Goal: Information Seeking & Learning: Understand process/instructions

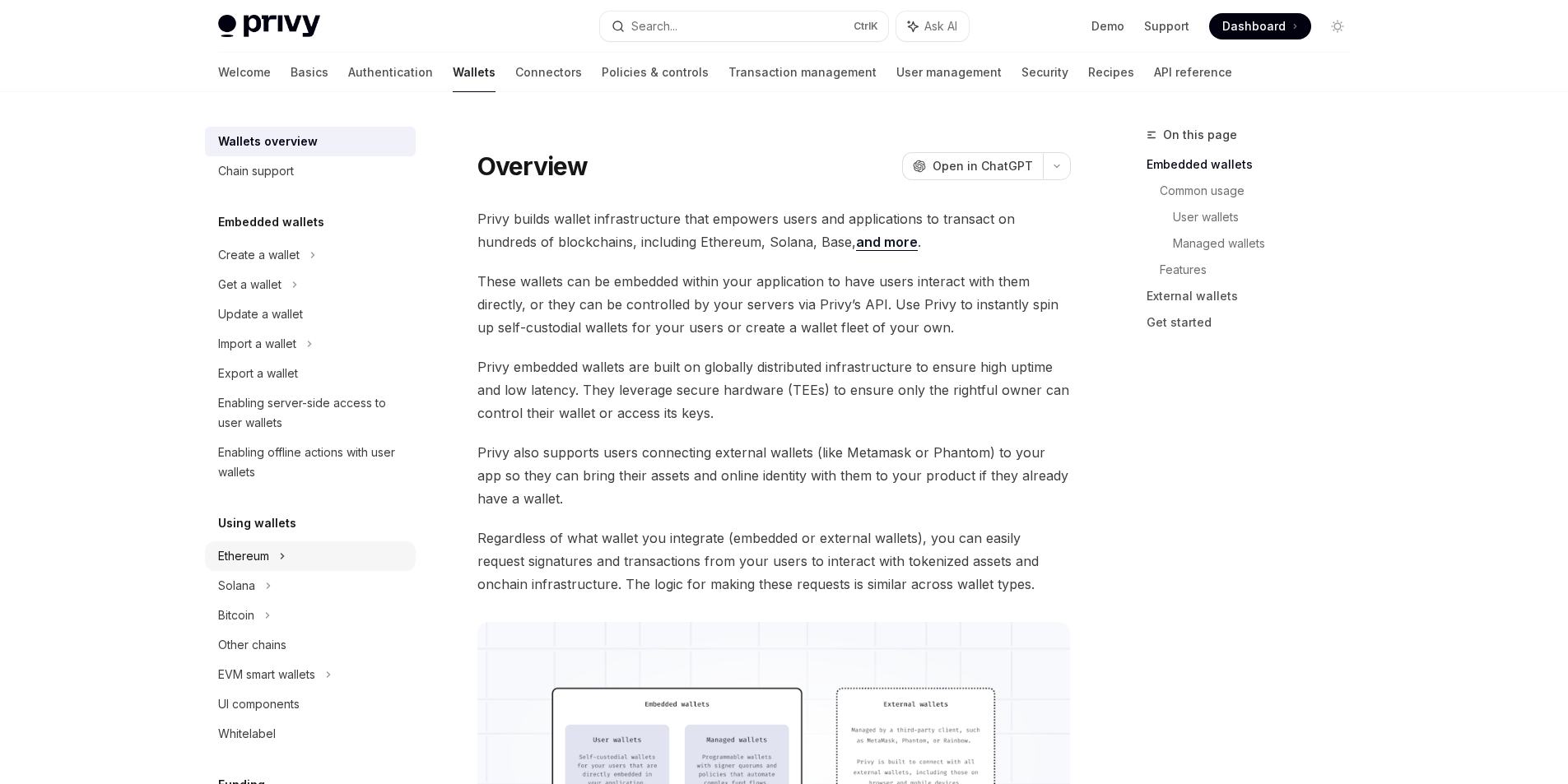
click at [277, 560] on div "Ethereum" at bounding box center [310, 556] width 210 height 29
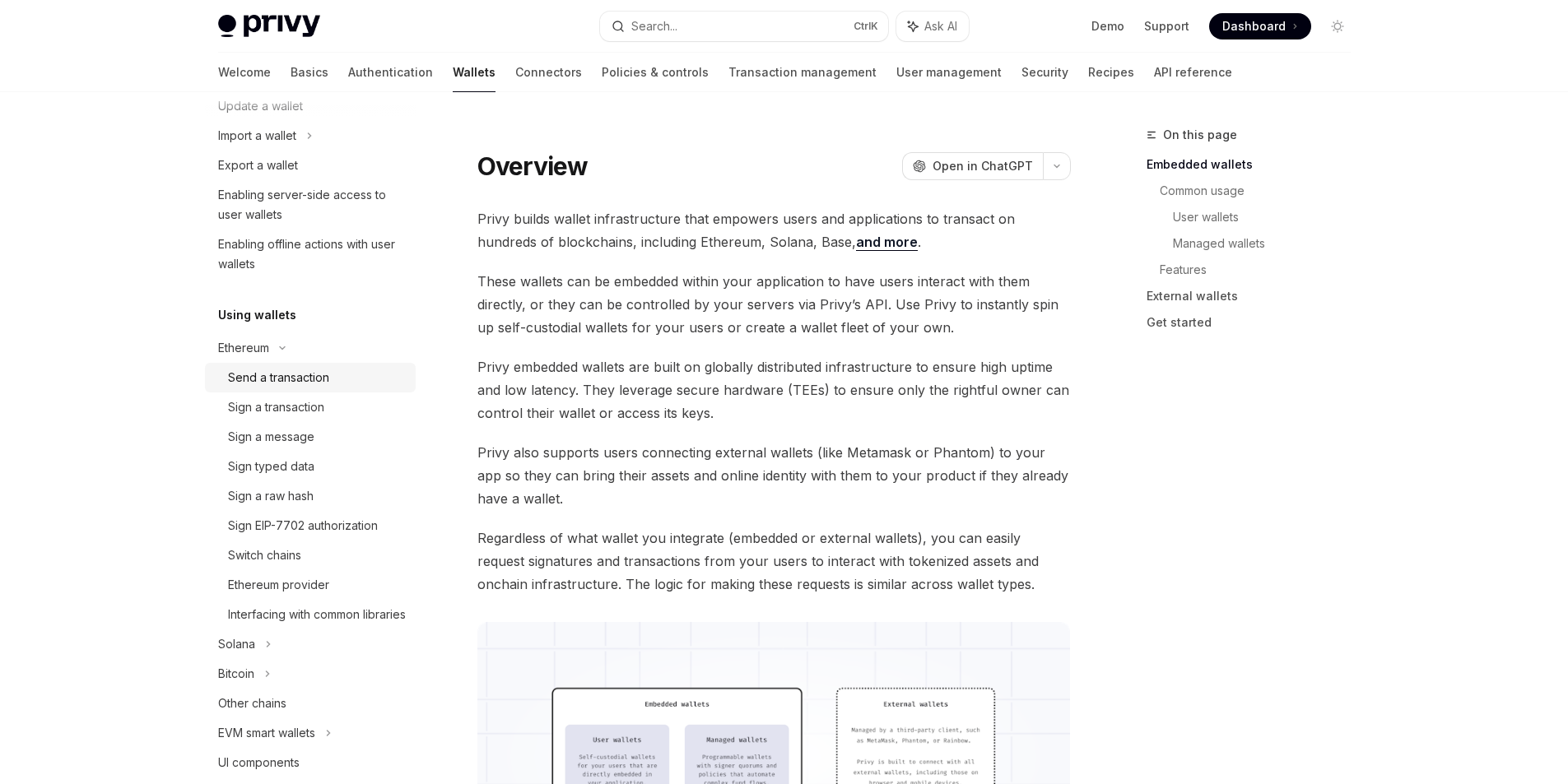
scroll to position [247, 0]
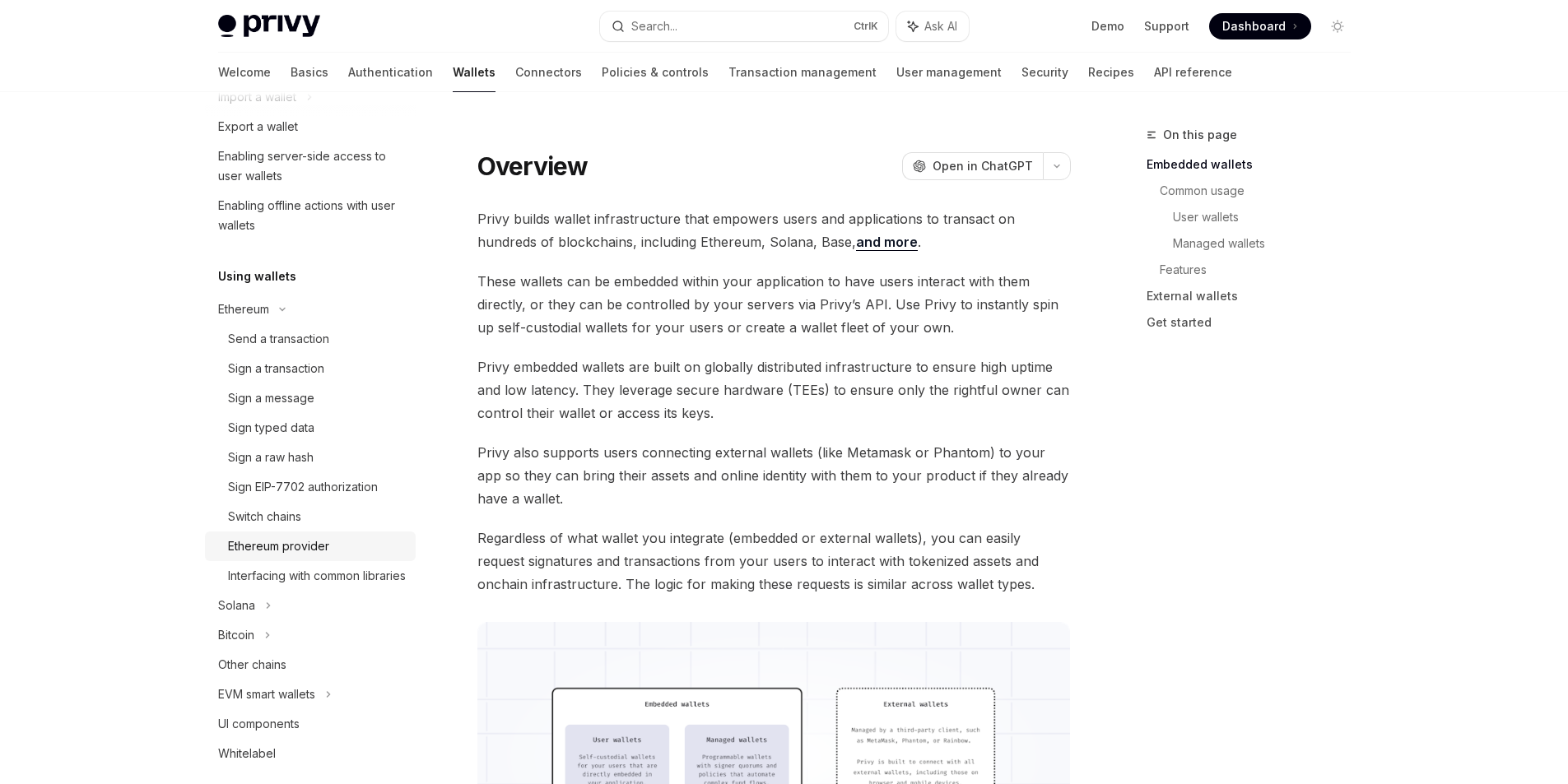
click at [317, 551] on div "Ethereum provider" at bounding box center [278, 547] width 101 height 20
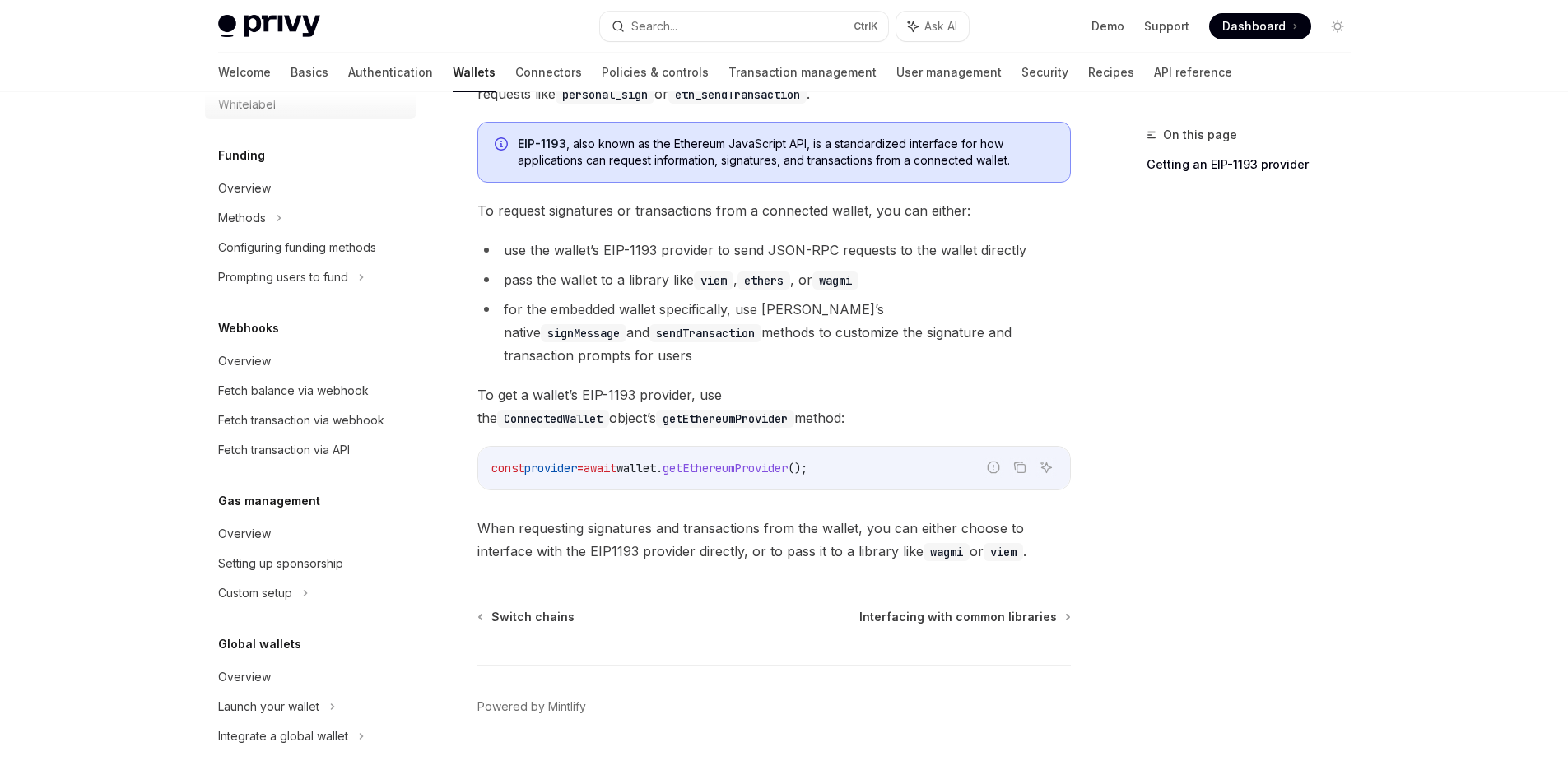
scroll to position [916, 0]
click at [276, 595] on div "Custom setup" at bounding box center [255, 594] width 74 height 20
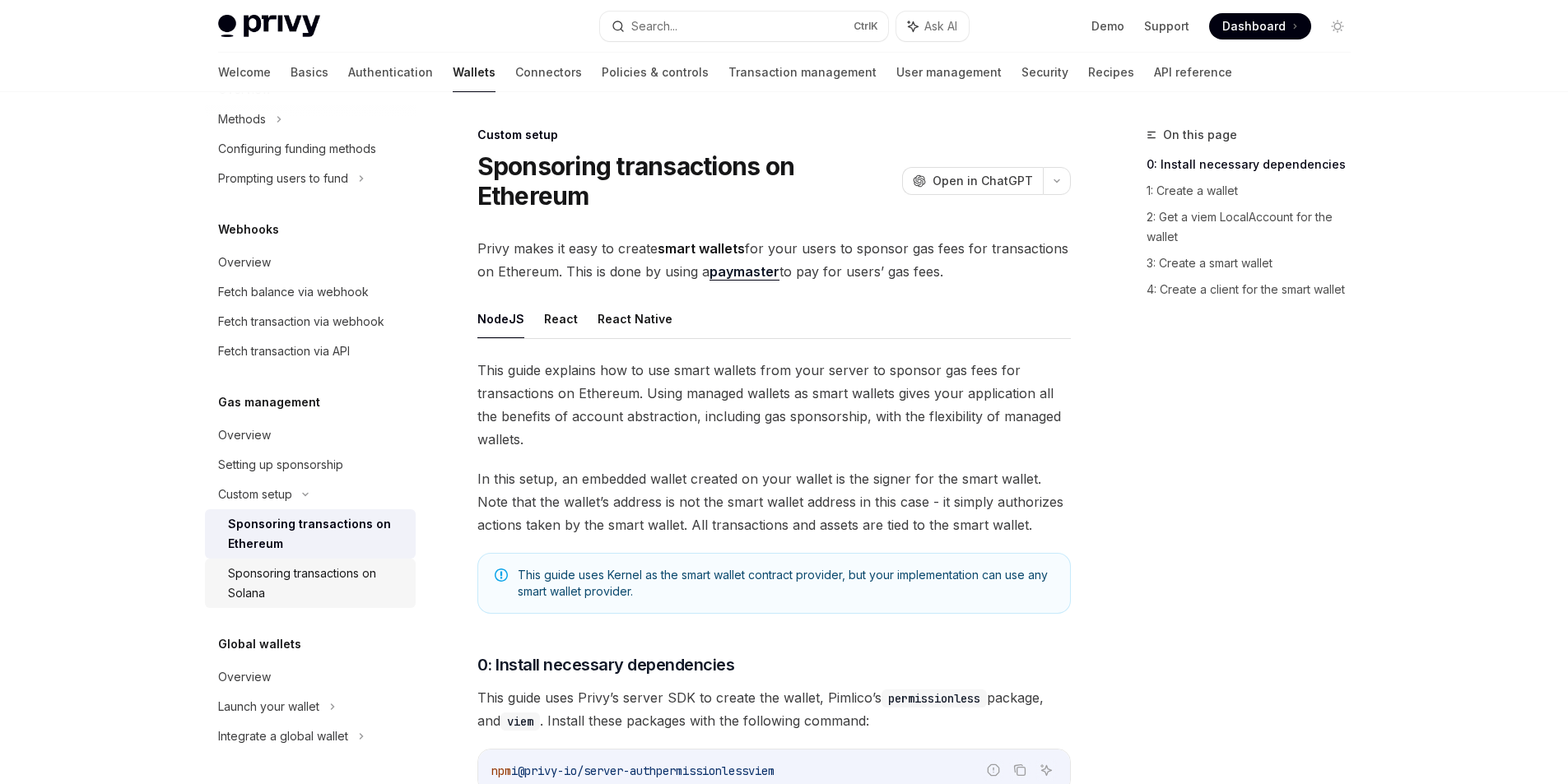
scroll to position [1014, 0]
click at [304, 539] on div "Sponsoring transactions on Ethereum" at bounding box center [316, 534] width 178 height 39
type textarea "*"
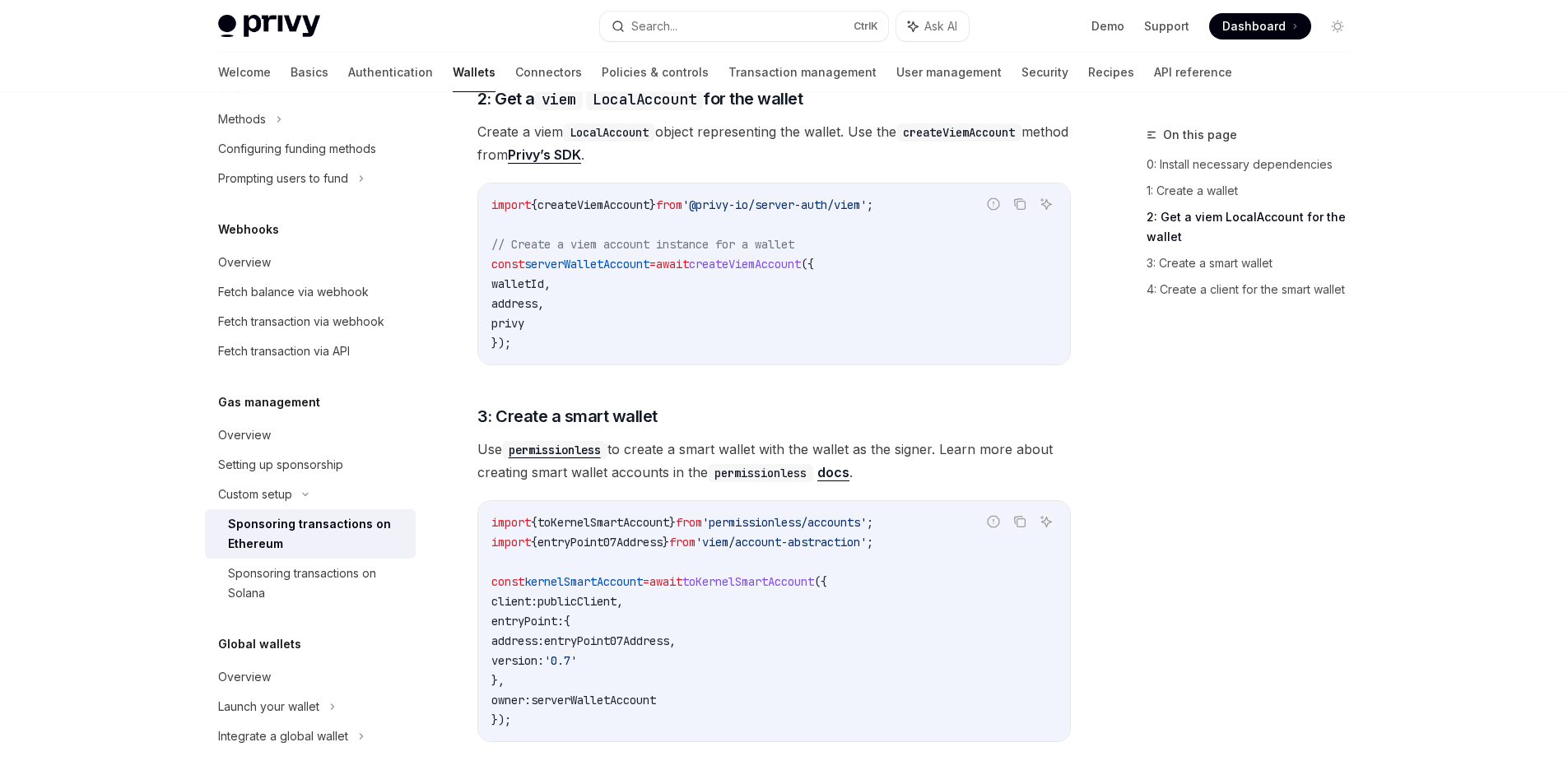
scroll to position [1152, 0]
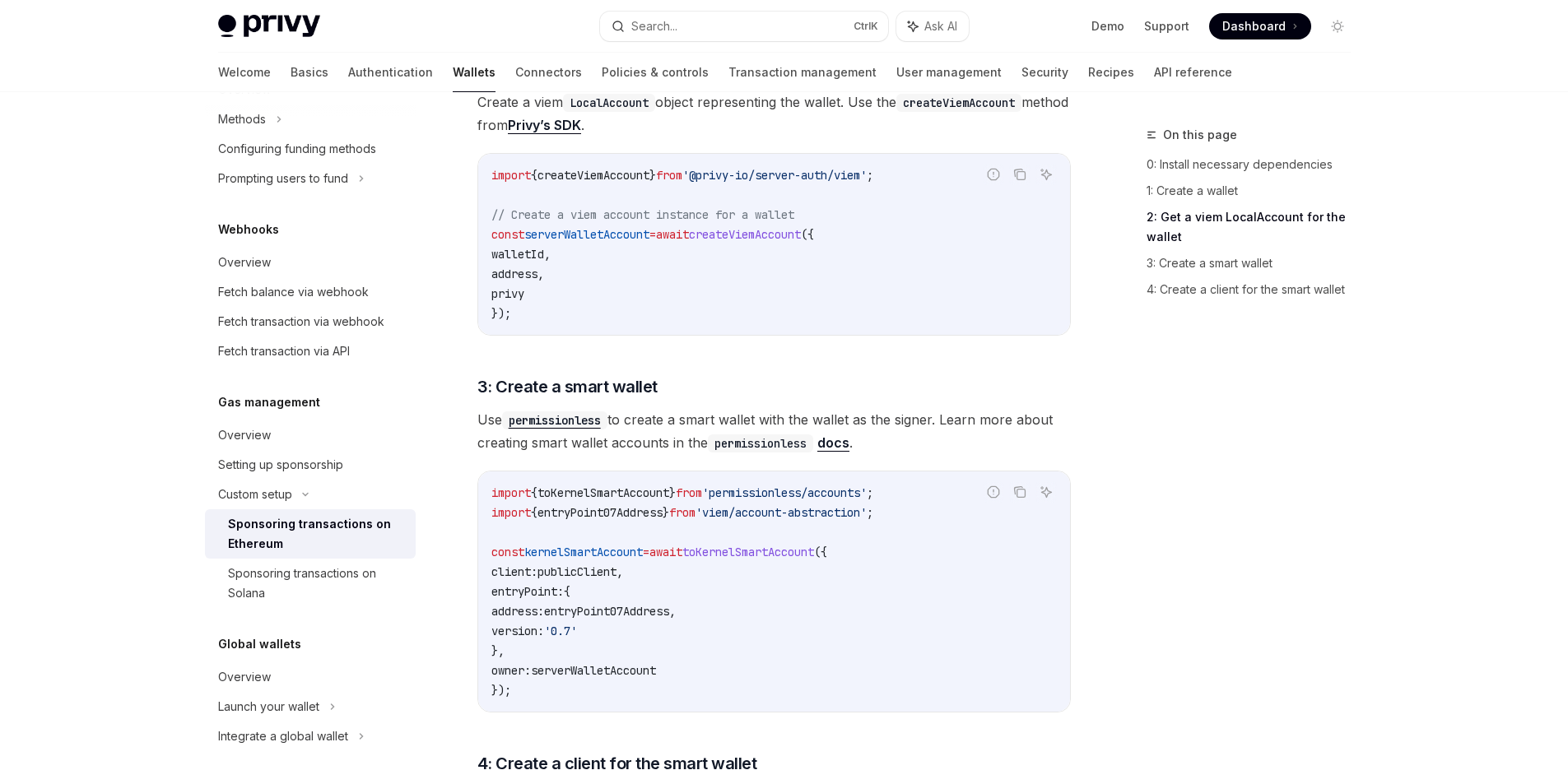
click at [581, 120] on link "Privy’s SDK" at bounding box center [544, 125] width 73 height 18
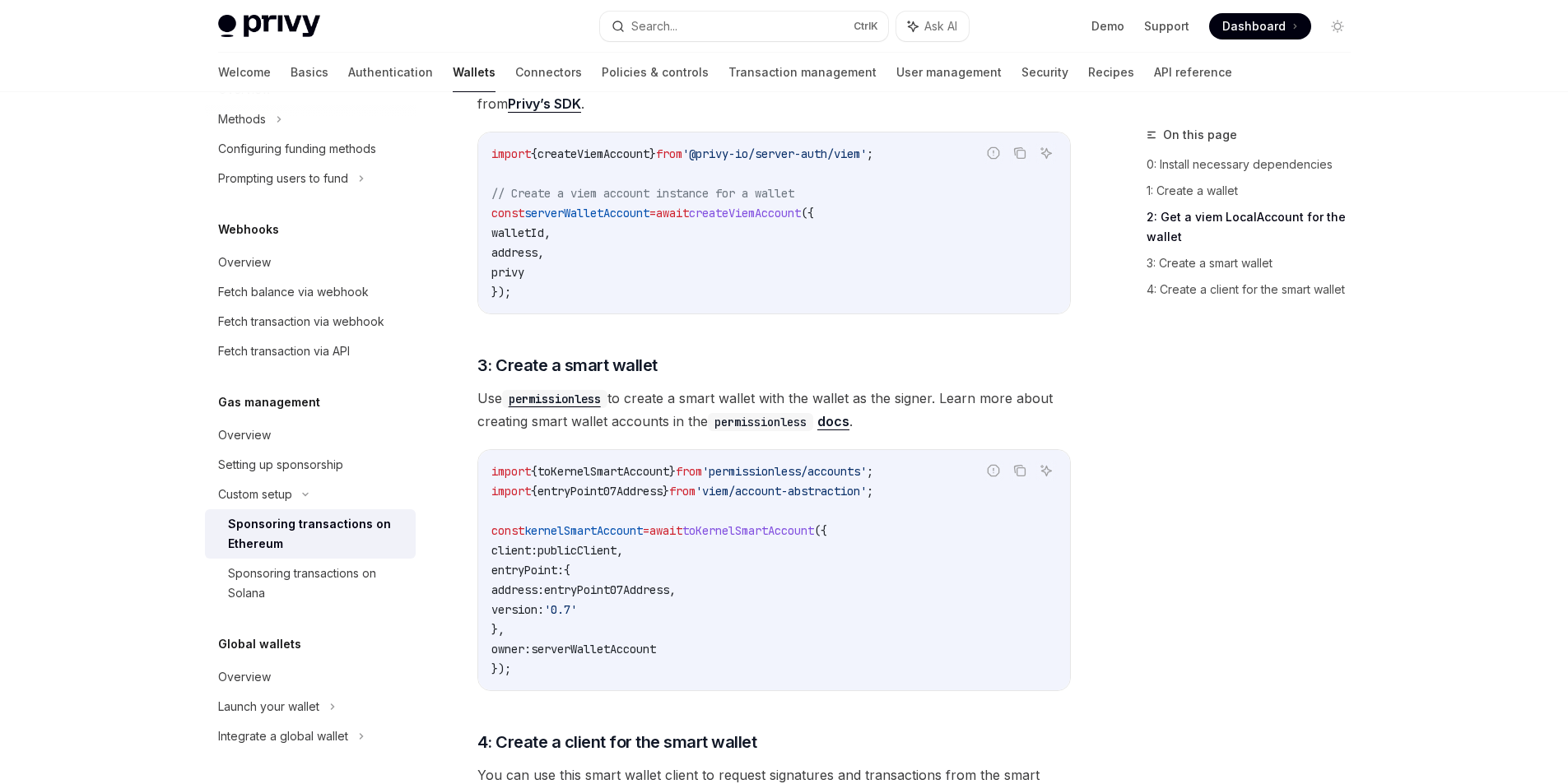
scroll to position [1070, 0]
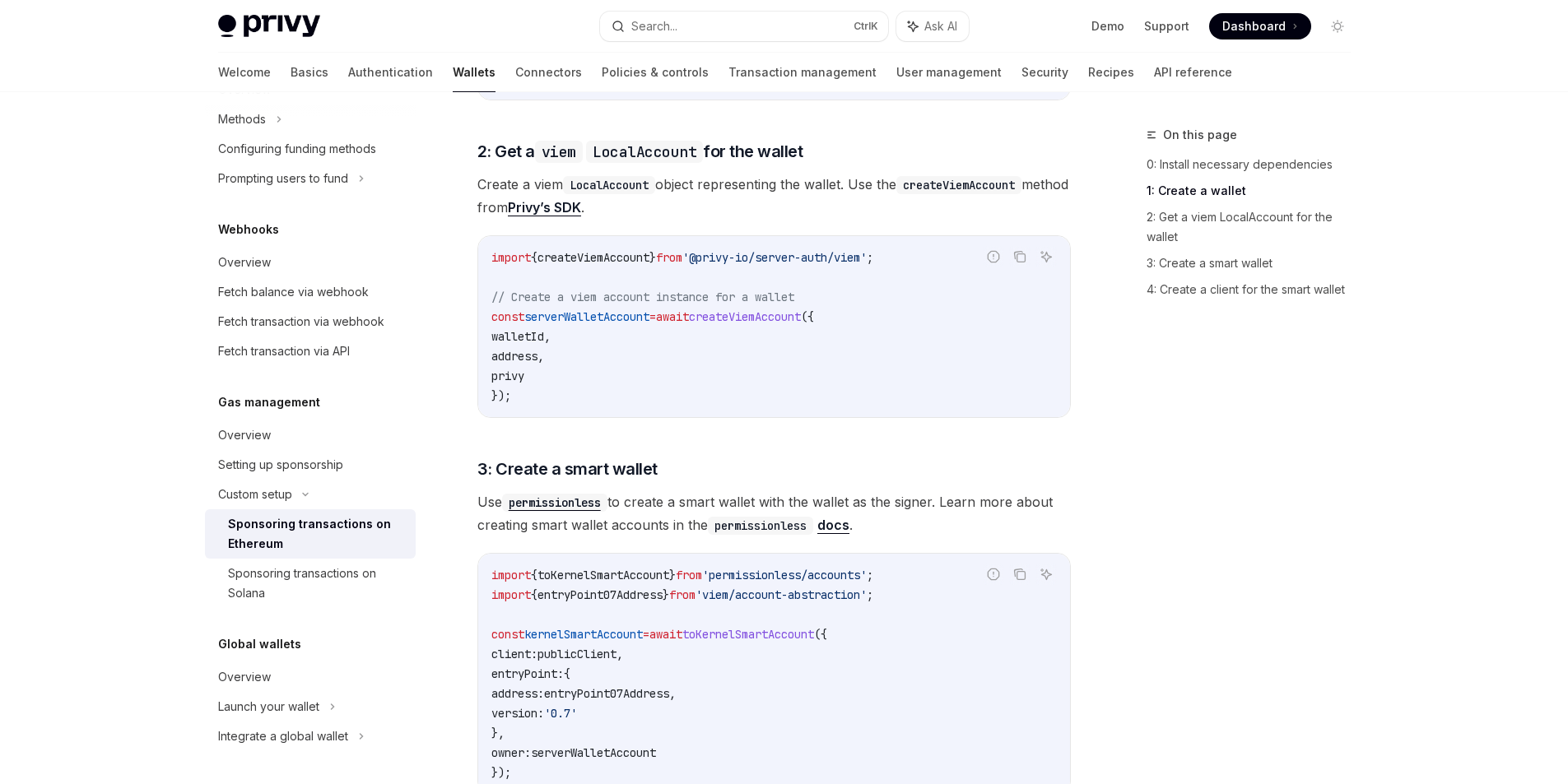
click at [593, 579] on span "toKernelSmartAccount" at bounding box center [604, 575] width 132 height 15
copy span "toKernelSmartAccount"
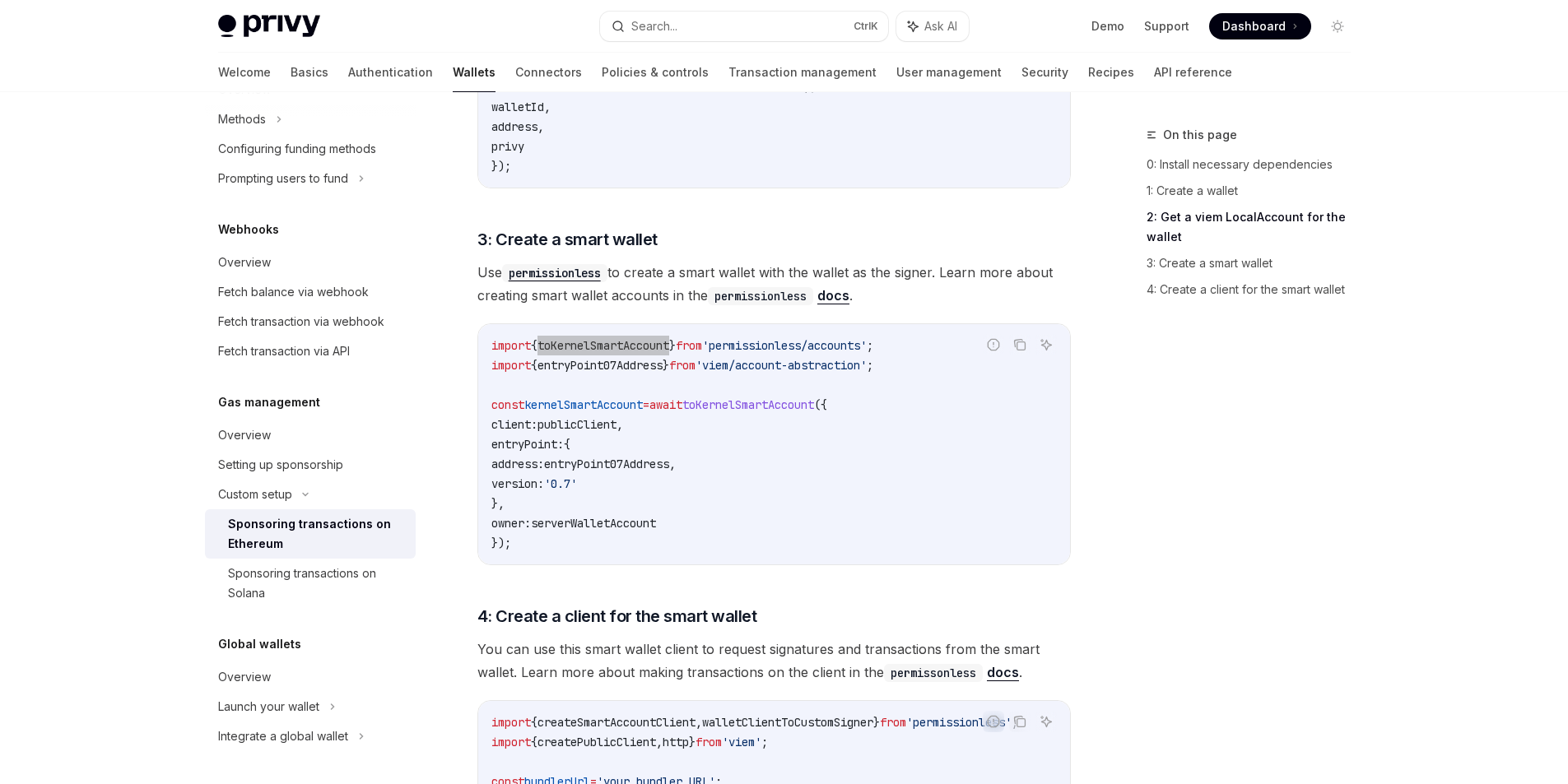
scroll to position [1317, 0]
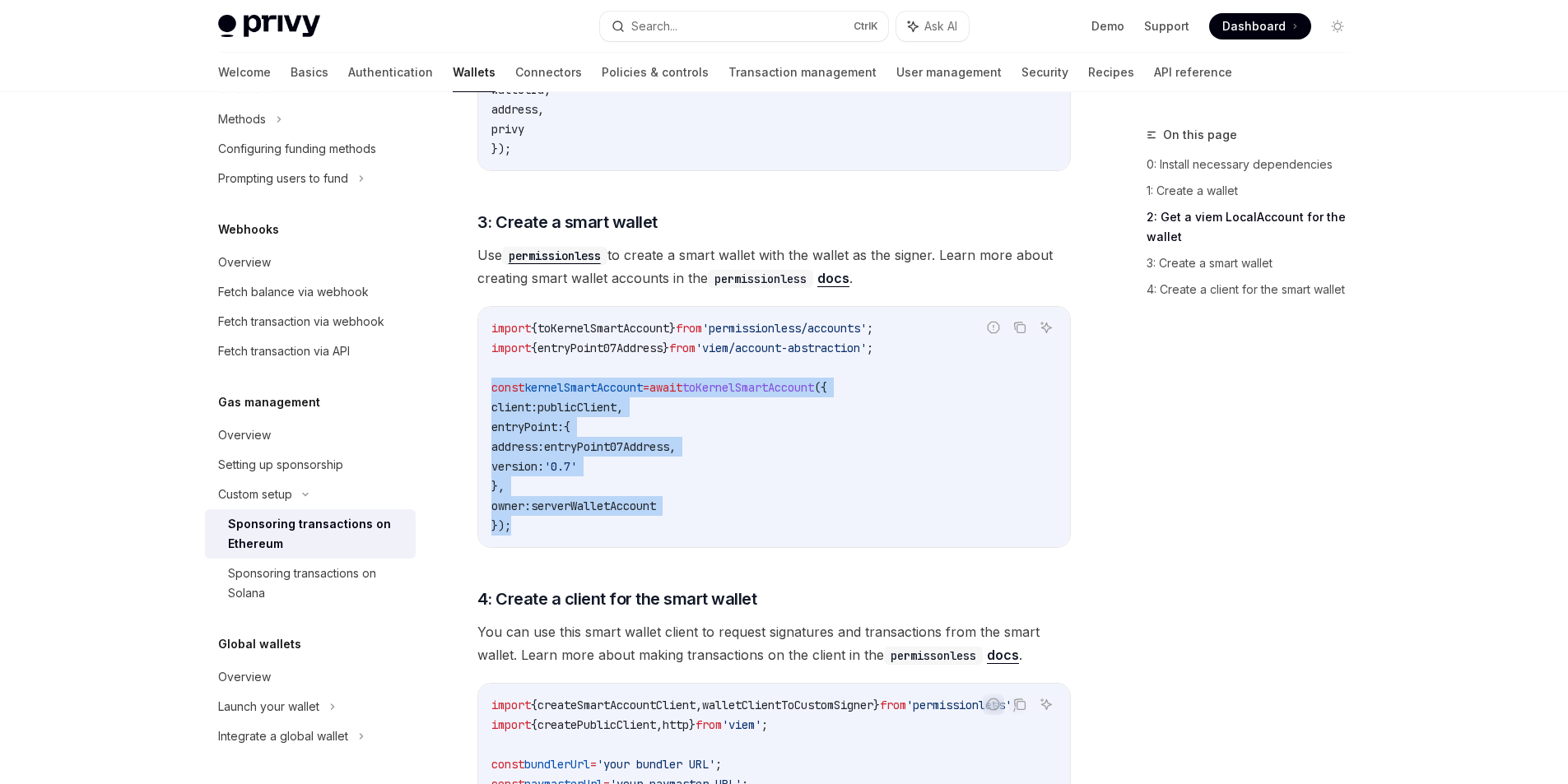
drag, startPoint x: 529, startPoint y: 523, endPoint x: 484, endPoint y: 389, distance: 141.4
click at [484, 389] on div "import { toKernelSmartAccount } from 'permissionless/accounts' ; import { entry…" at bounding box center [774, 427] width 592 height 240
copy code "const kernelSmartAccount = await toKernelSmartAccount ({ client: publicClient ,…"
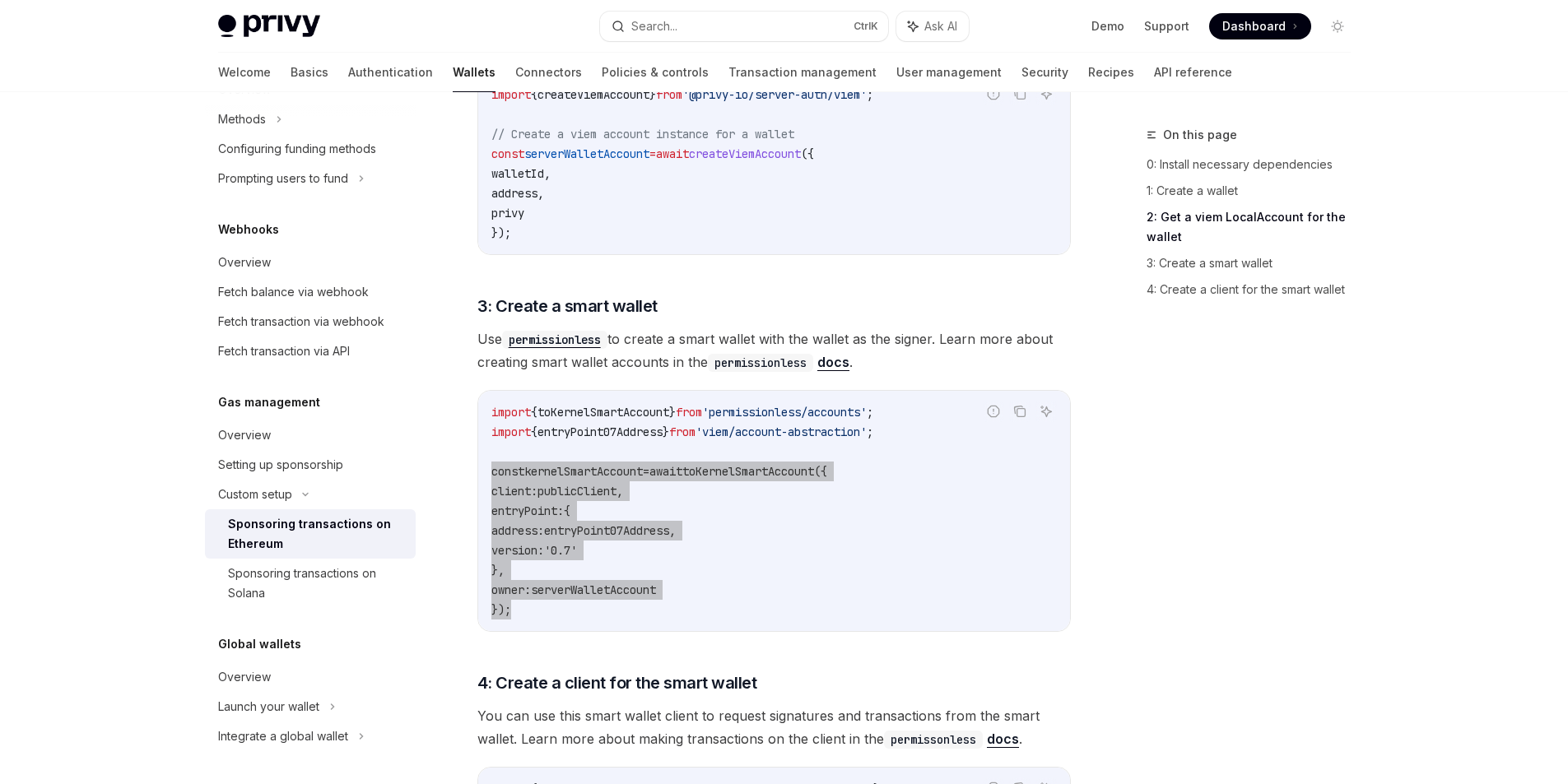
scroll to position [1235, 0]
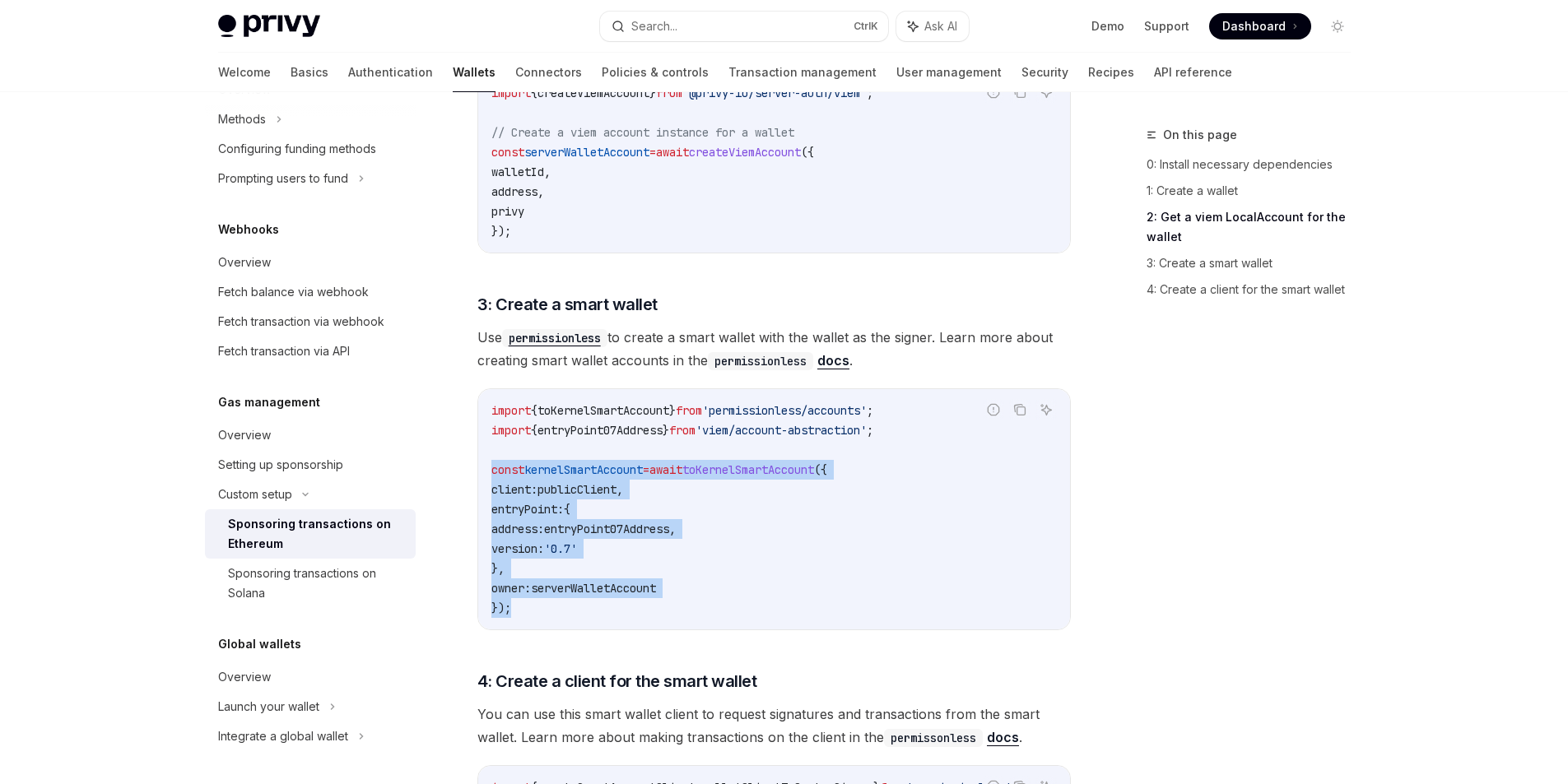
click at [611, 592] on span "serverWalletAccount" at bounding box center [594, 589] width 125 height 15
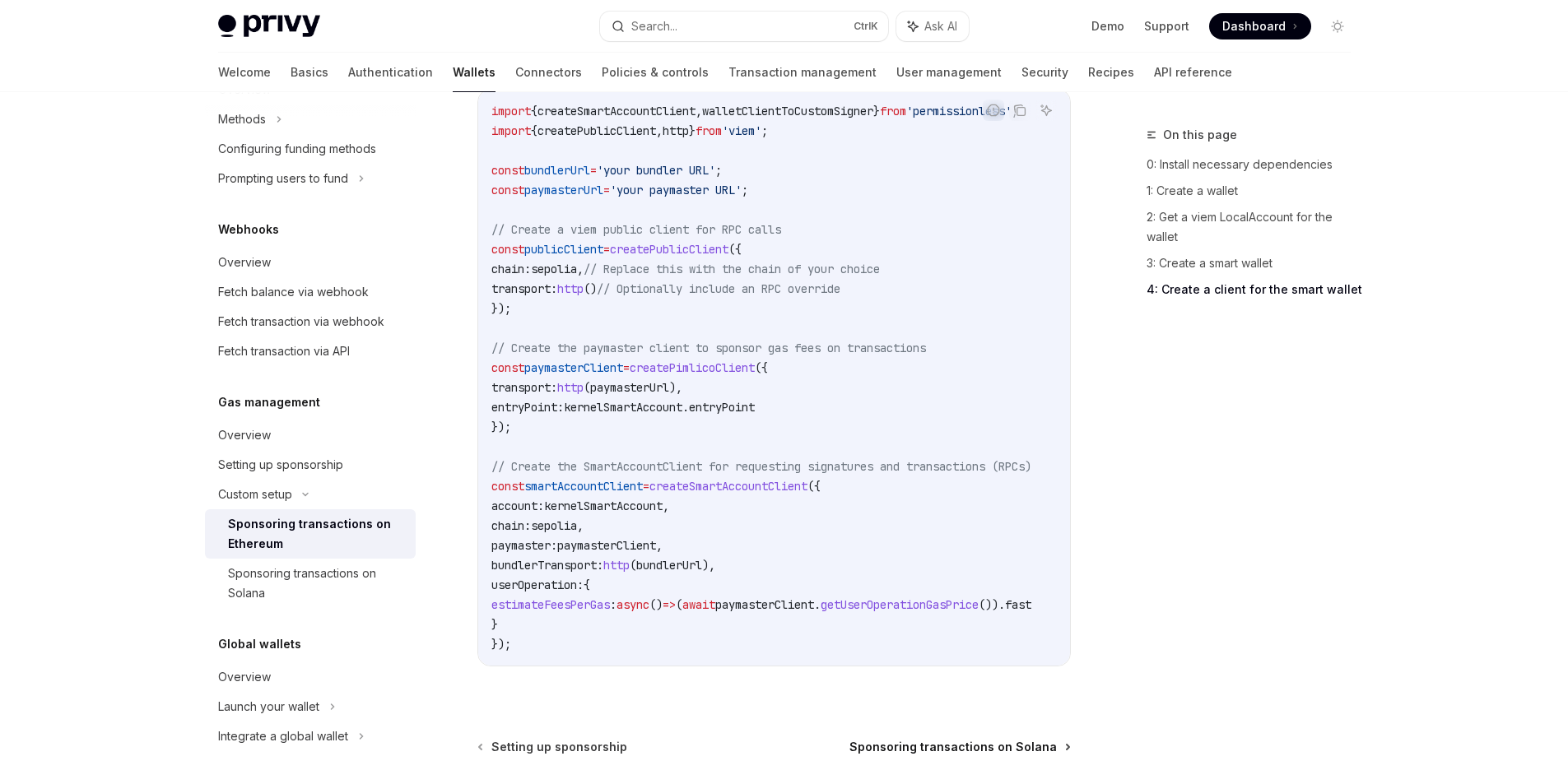
scroll to position [1906, 0]
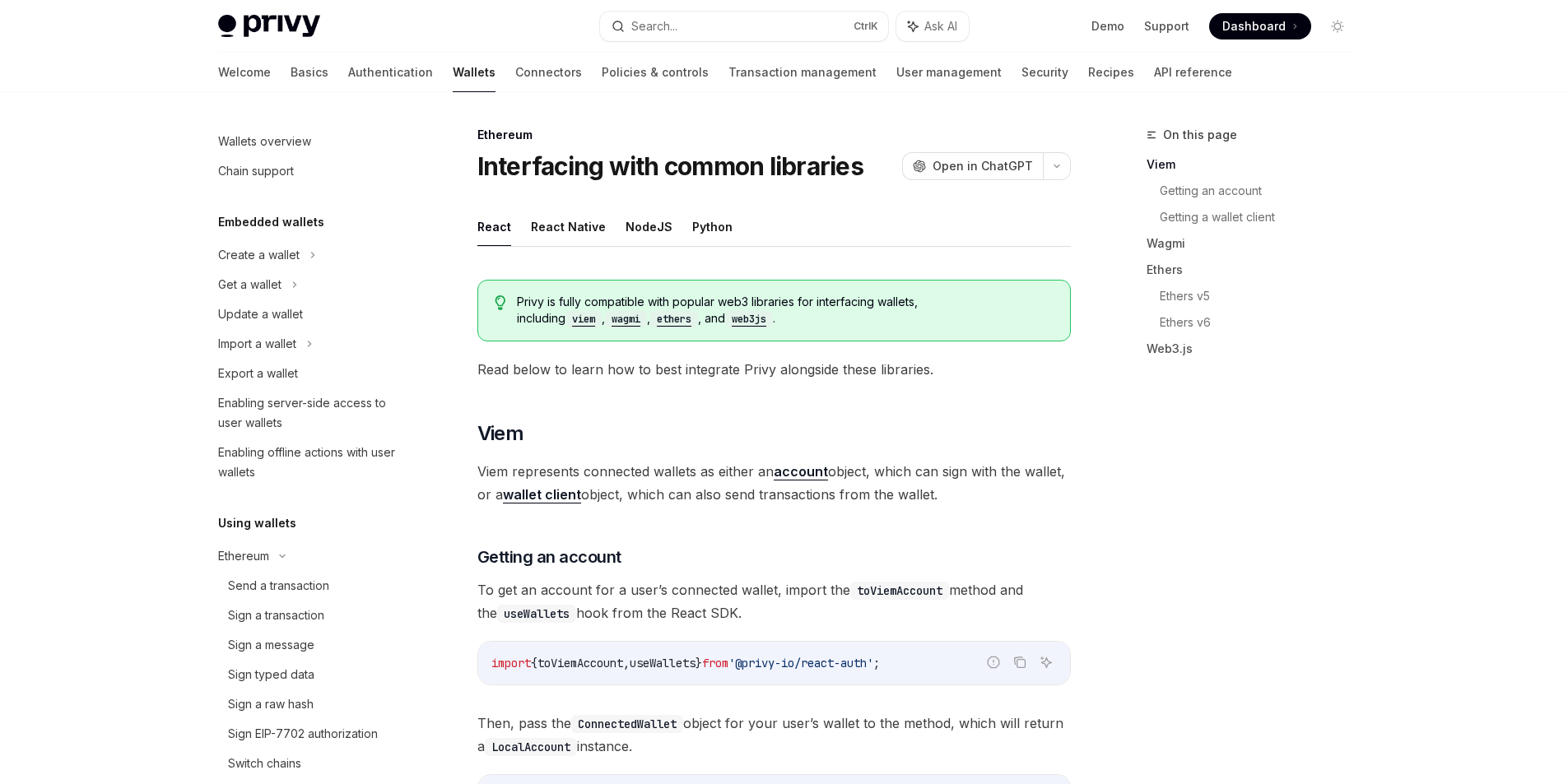
scroll to position [395, 0]
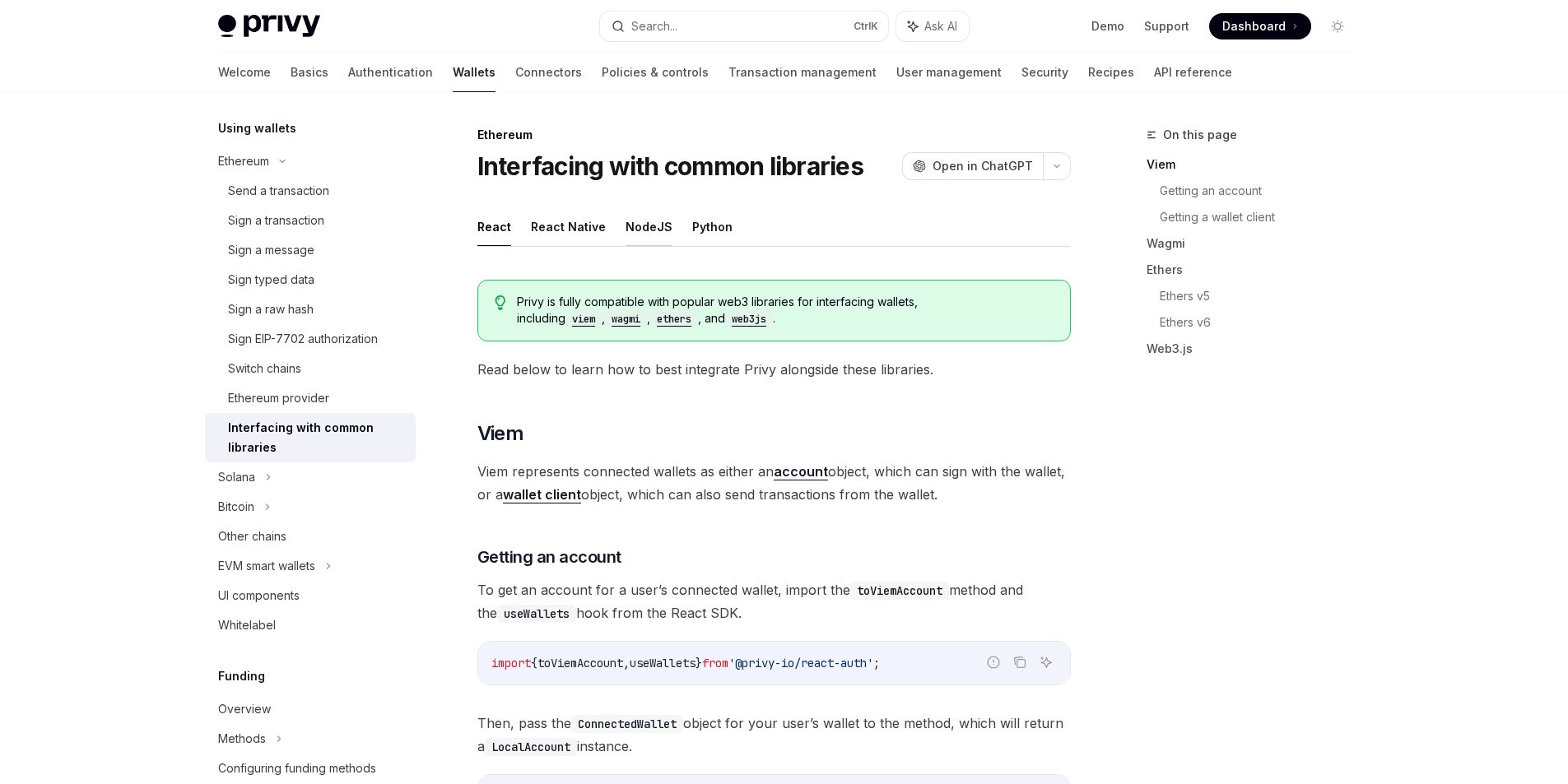
click at [627, 228] on button "NodeJS" at bounding box center [649, 226] width 47 height 38
type textarea "*"
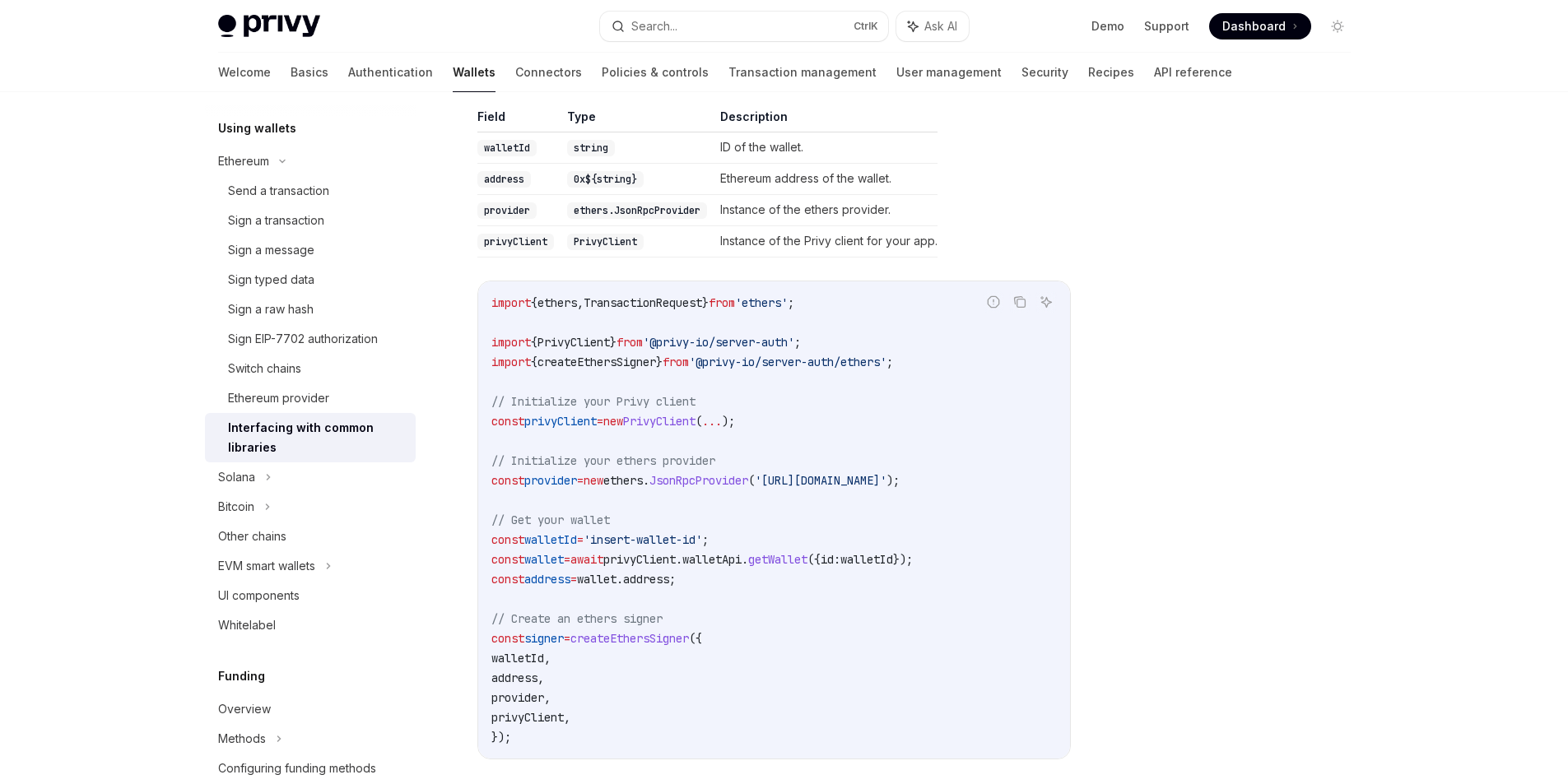
scroll to position [1646, 0]
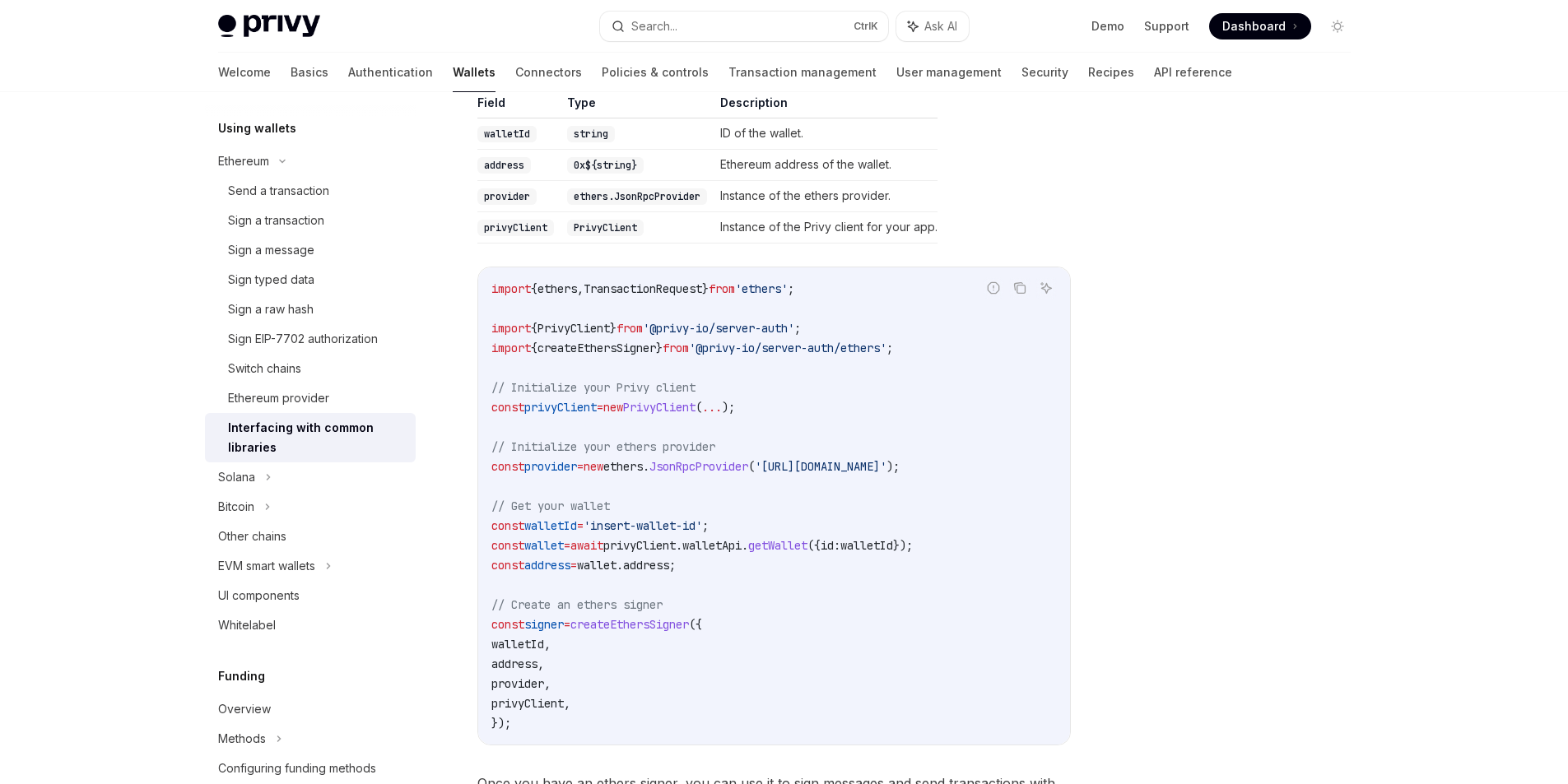
click at [1175, 412] on div at bounding box center [1239, 455] width 250 height 660
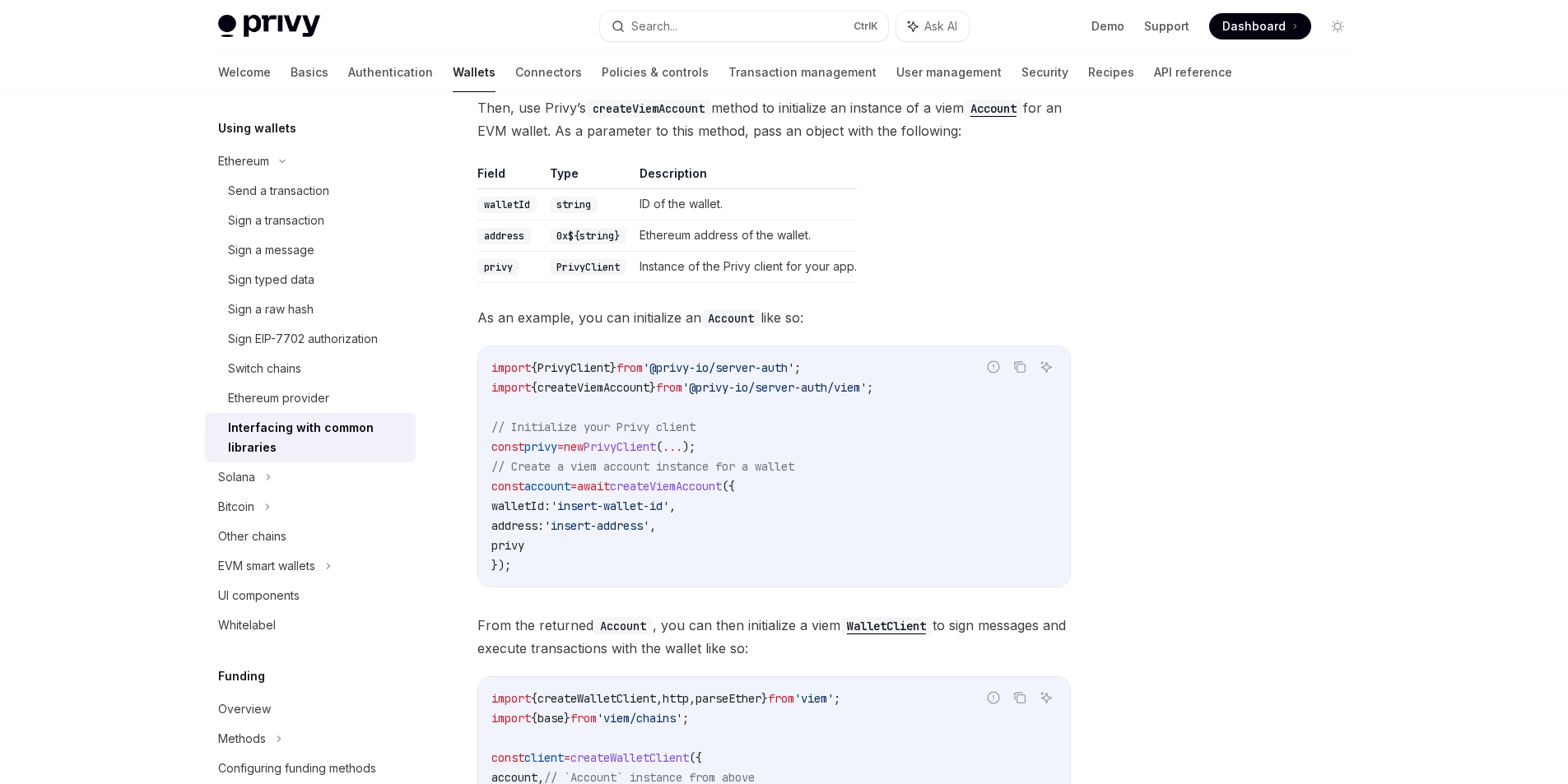
scroll to position [412, 0]
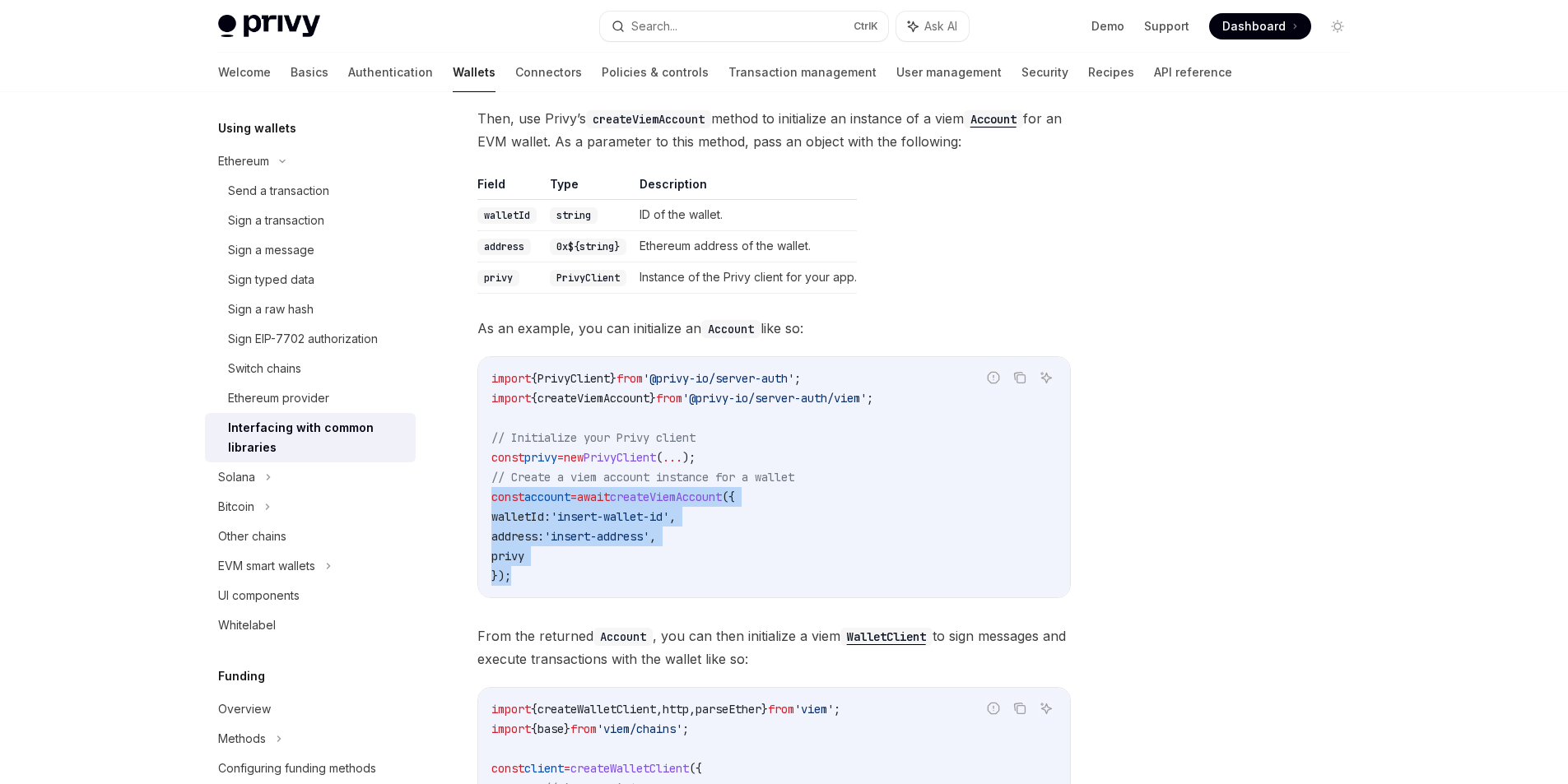
drag, startPoint x: 514, startPoint y: 546, endPoint x: 480, endPoint y: 478, distance: 76.0
click at [480, 478] on div "import { PrivyClient } from '@privy-io/server-auth' ; import { createViemAccoun…" at bounding box center [774, 478] width 592 height 240
copy code "const account = await createViemAccount ({ walletId: 'insert-wallet-id' , addre…"
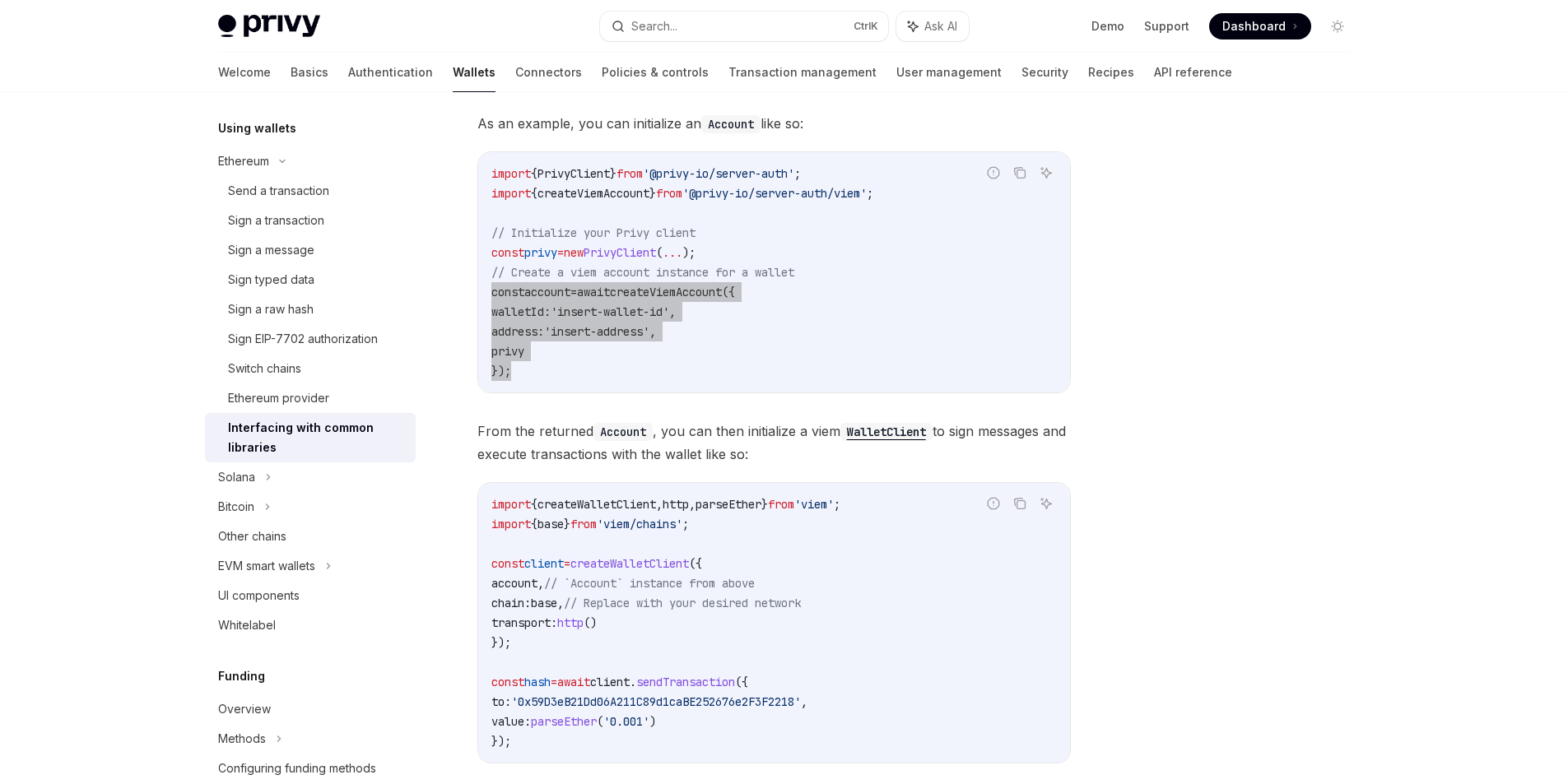
scroll to position [576, 0]
